Goal: Task Accomplishment & Management: Complete application form

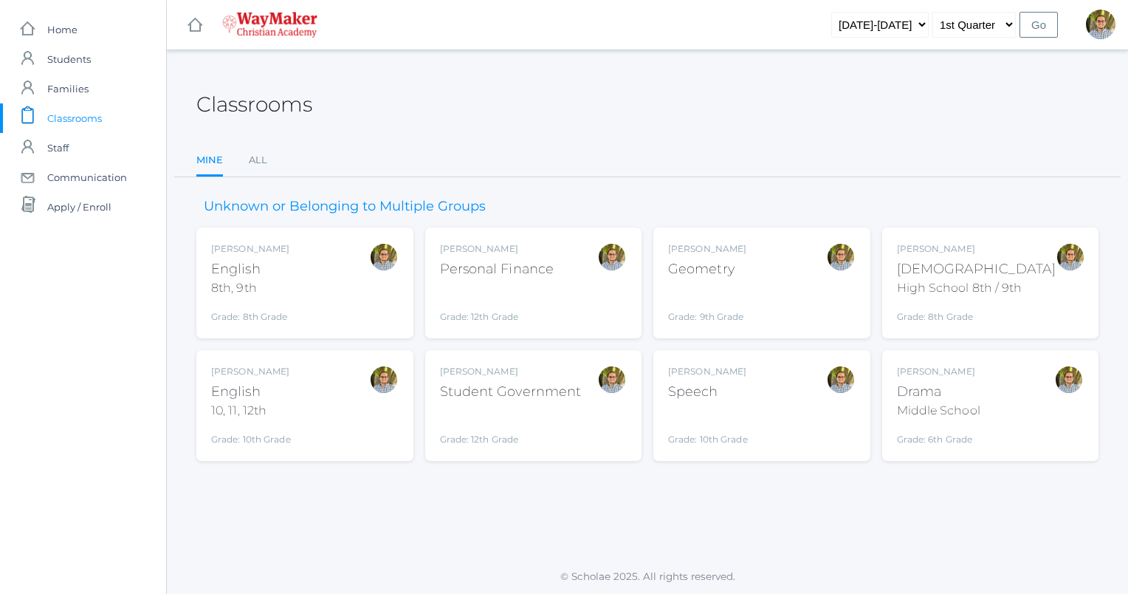
click at [771, 269] on div "Kylen Braileanu Geometry Grade: 9th Grade GEOM" at bounding box center [762, 282] width 188 height 81
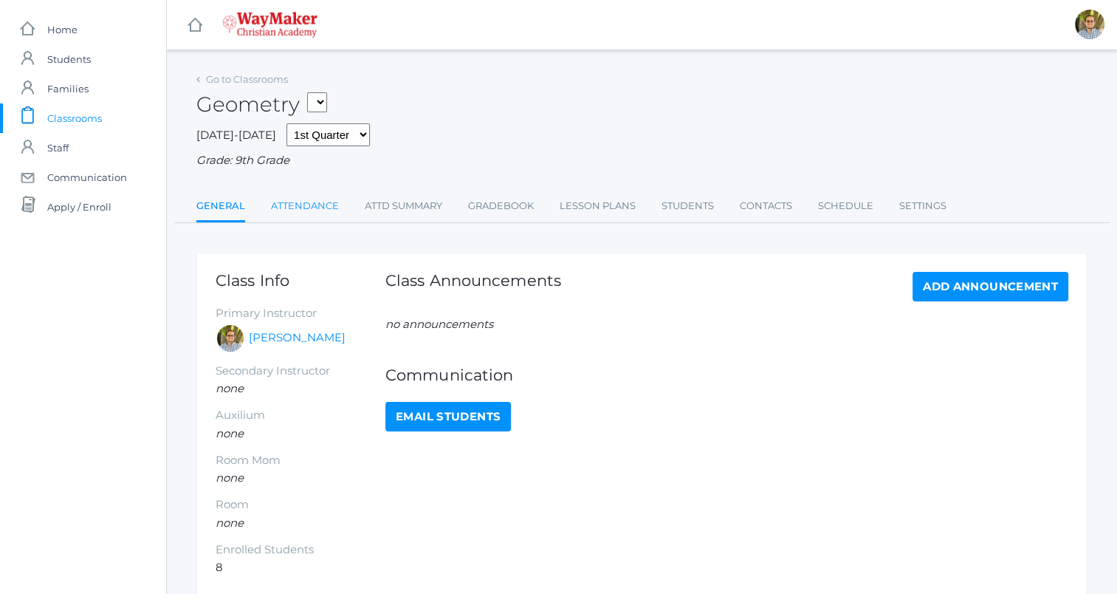
click at [316, 210] on link "Attendance" at bounding box center [305, 206] width 68 height 30
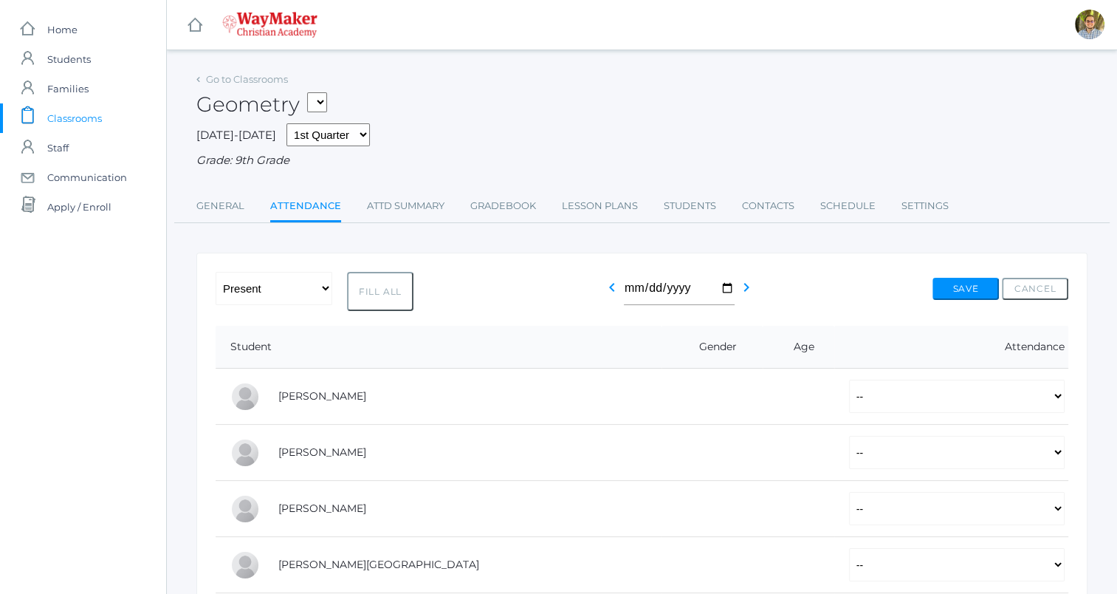
click at [380, 289] on button "Fill All" at bounding box center [380, 291] width 66 height 39
select select "P"
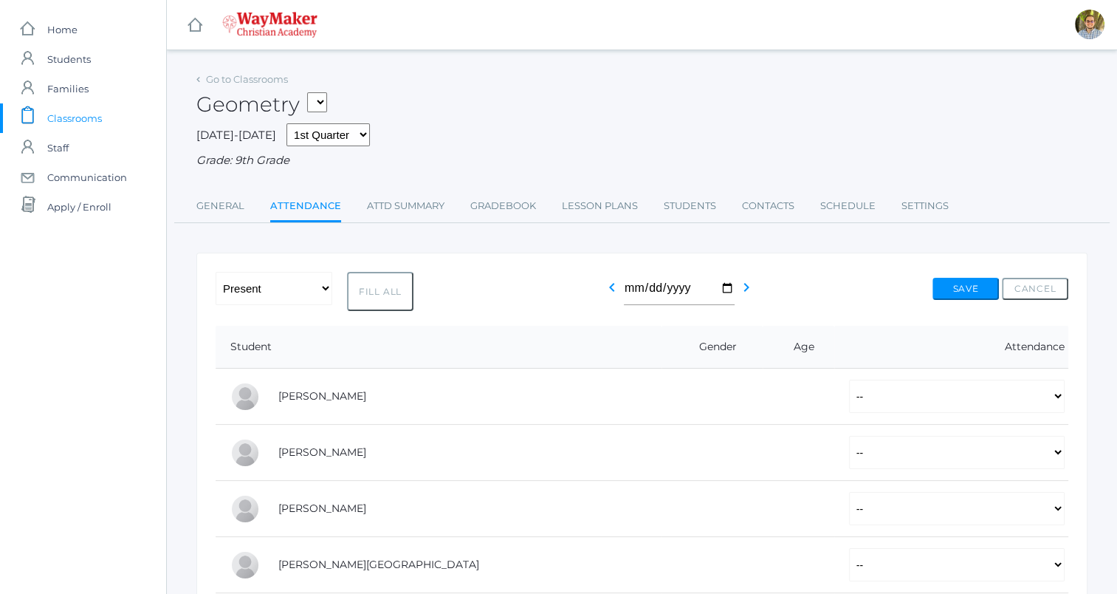
select select "P"
click at [972, 286] on button "Save" at bounding box center [966, 289] width 66 height 22
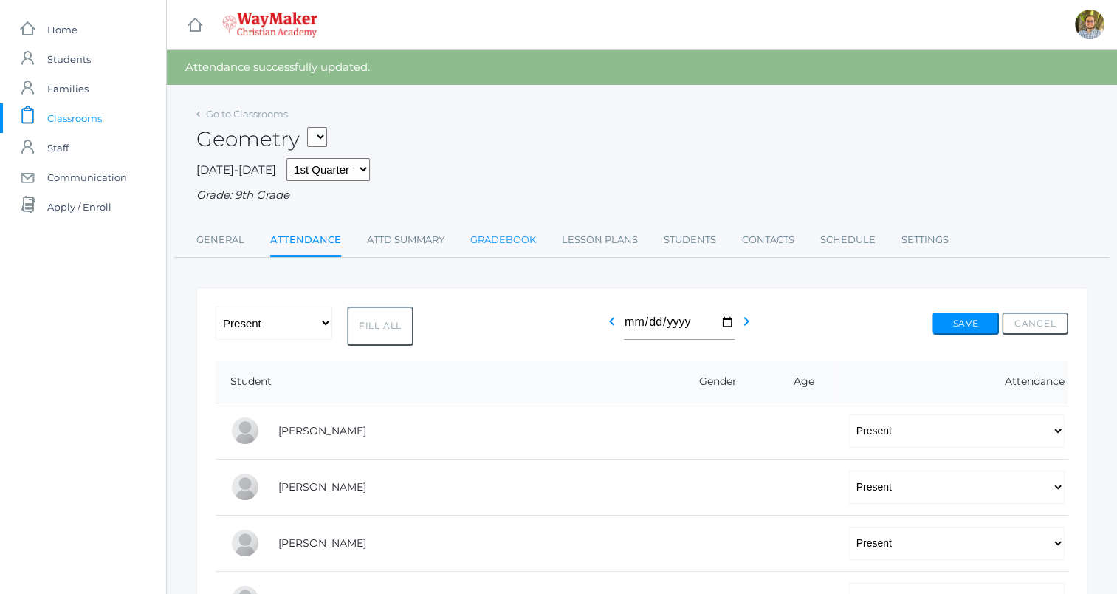
click at [478, 233] on link "Gradebook" at bounding box center [503, 240] width 66 height 30
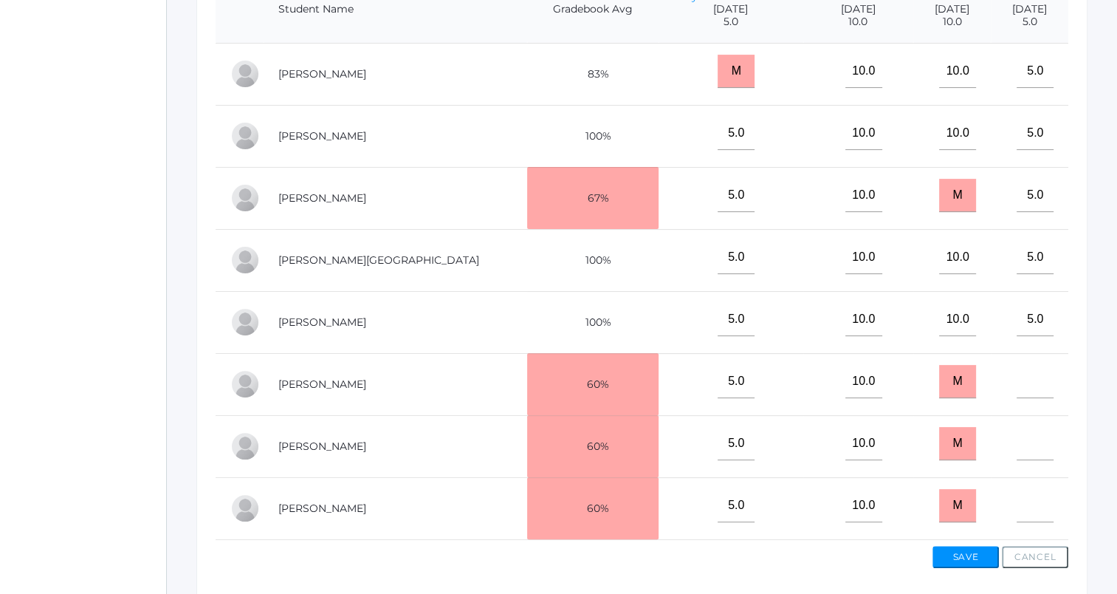
scroll to position [401, 0]
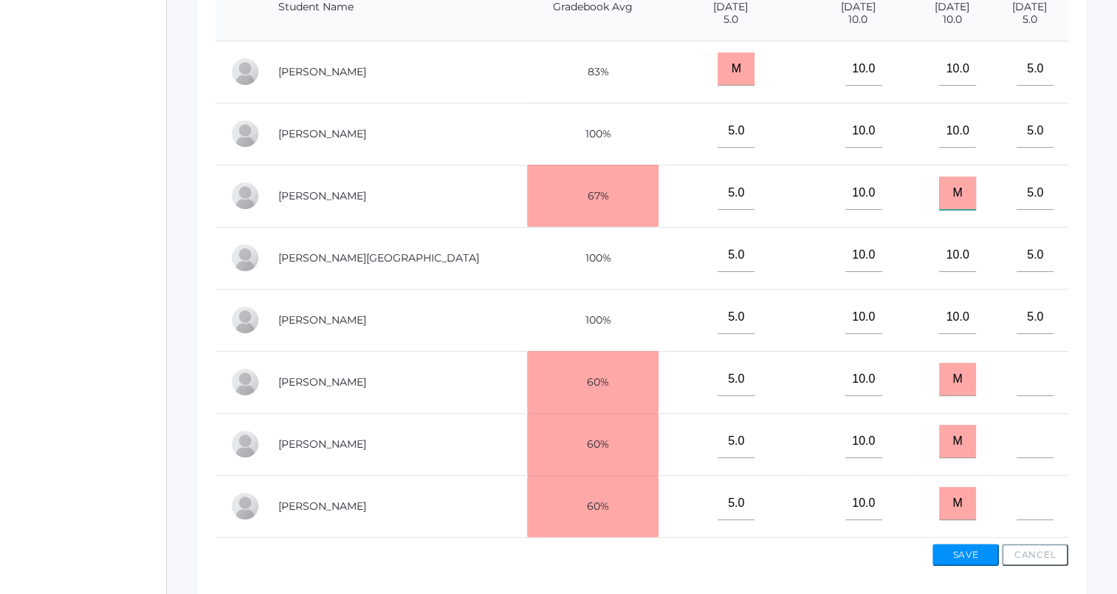
click at [939, 199] on input "M" at bounding box center [957, 192] width 37 height 33
click at [960, 557] on button "Save" at bounding box center [966, 554] width 66 height 22
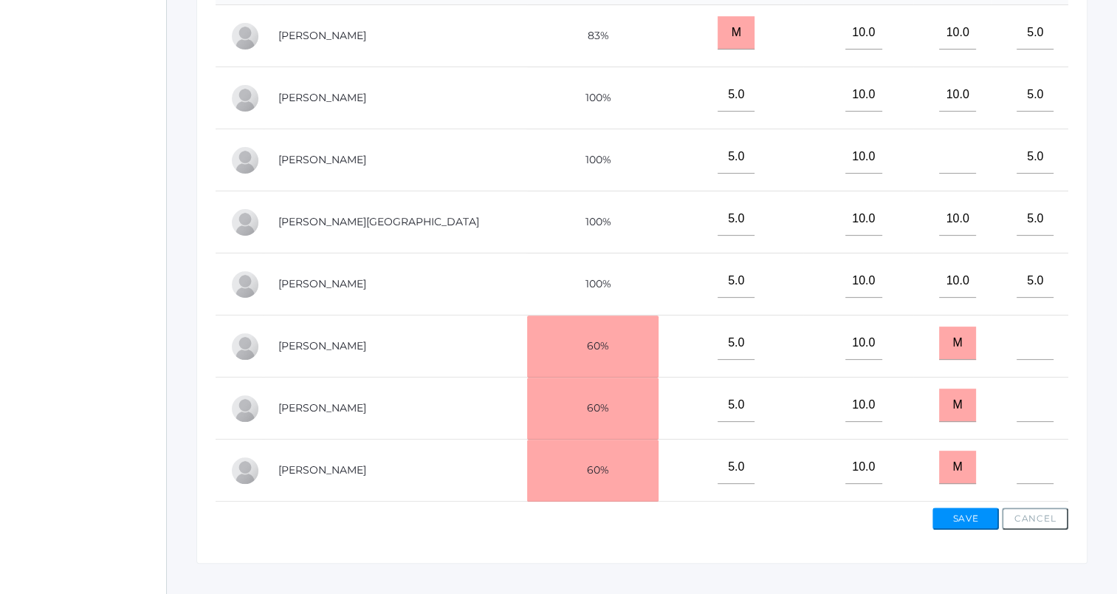
scroll to position [473, 0]
click at [969, 528] on button "Save" at bounding box center [966, 517] width 66 height 22
